Goal: Task Accomplishment & Management: Manage account settings

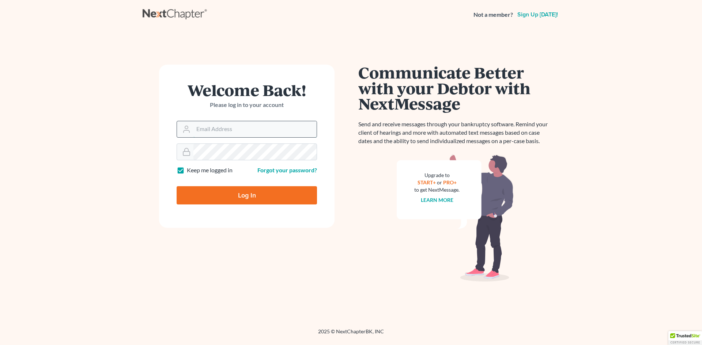
click at [214, 129] on input "Email Address" at bounding box center [254, 129] width 123 height 16
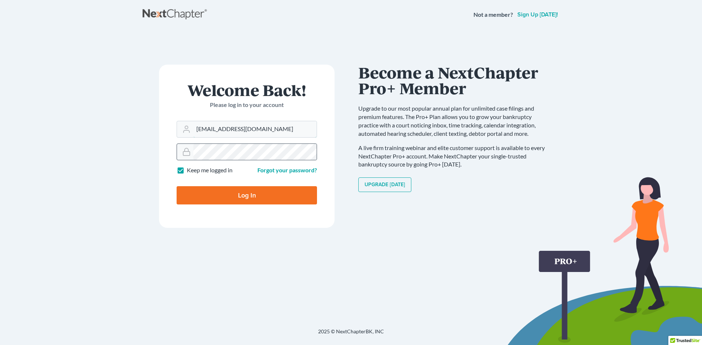
type input "nvernagallo@bruninglaw.com"
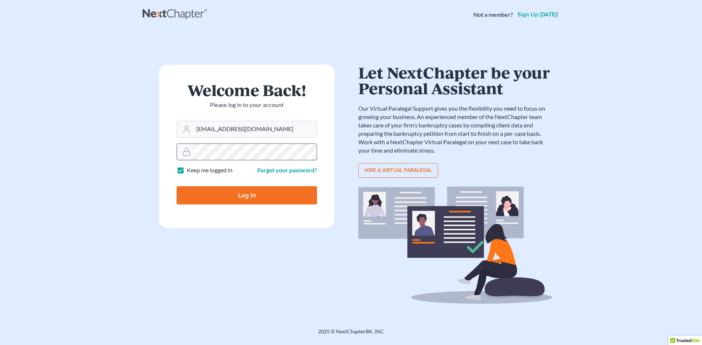
click at [177, 186] on input "Log In" at bounding box center [247, 195] width 140 height 18
type input "Thinking..."
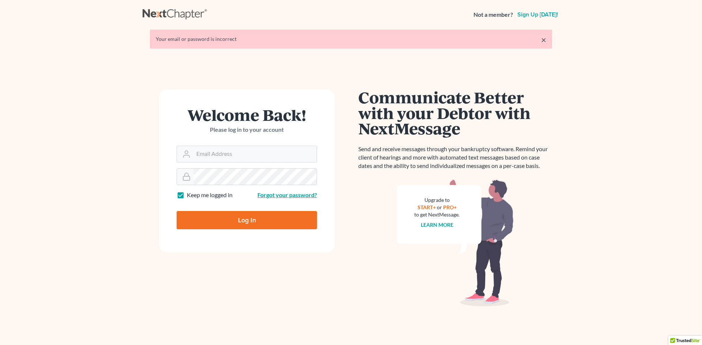
click at [299, 194] on link "Forgot your password?" at bounding box center [287, 195] width 60 height 7
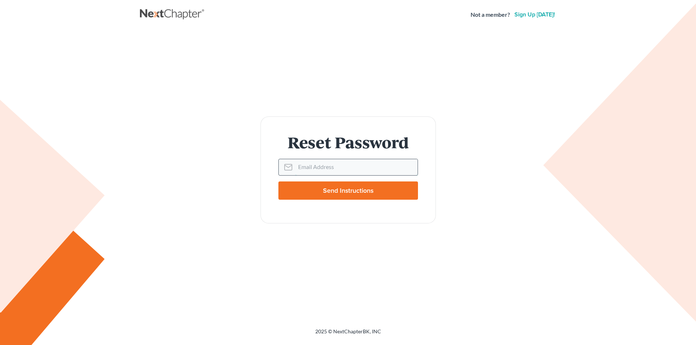
click at [307, 166] on input "Email Address" at bounding box center [356, 167] width 122 height 16
type input "nvernagallo@bruninglaw.com"
click at [314, 189] on input "Send Instructions" at bounding box center [349, 191] width 140 height 18
